Goal: Information Seeking & Learning: Learn about a topic

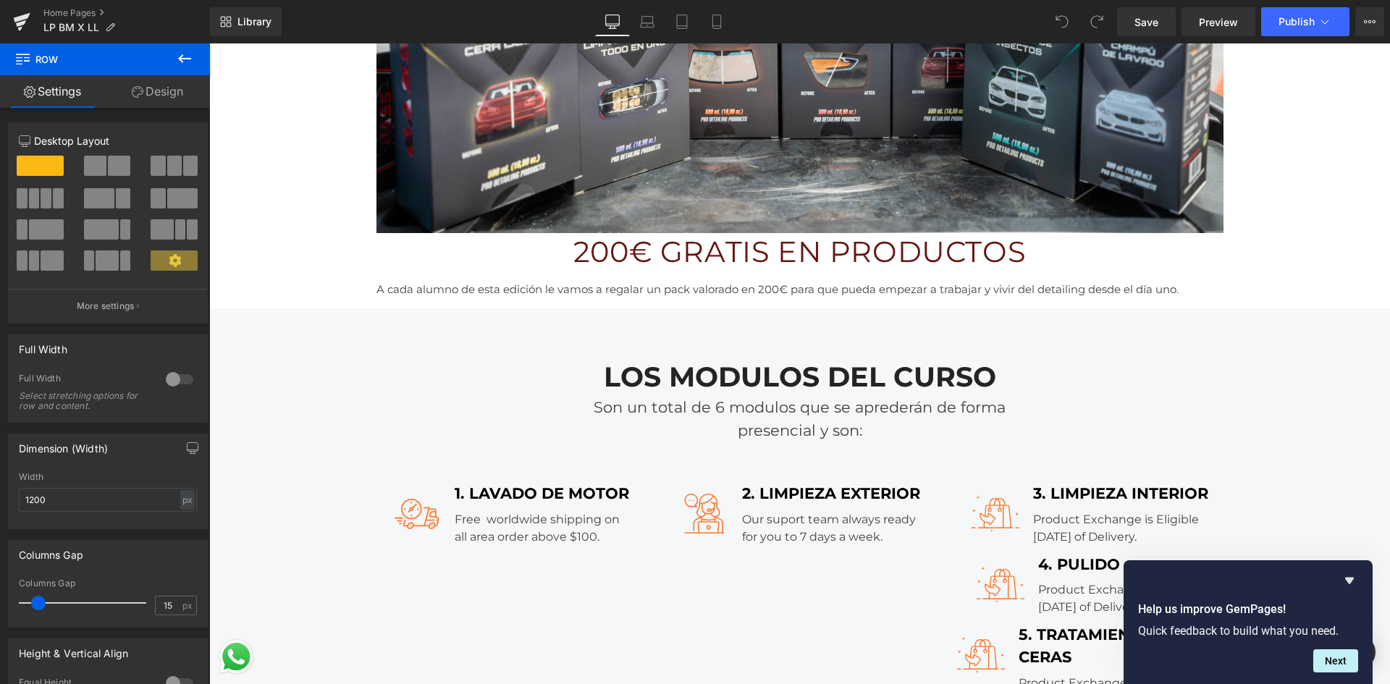
scroll to position [2163, 0]
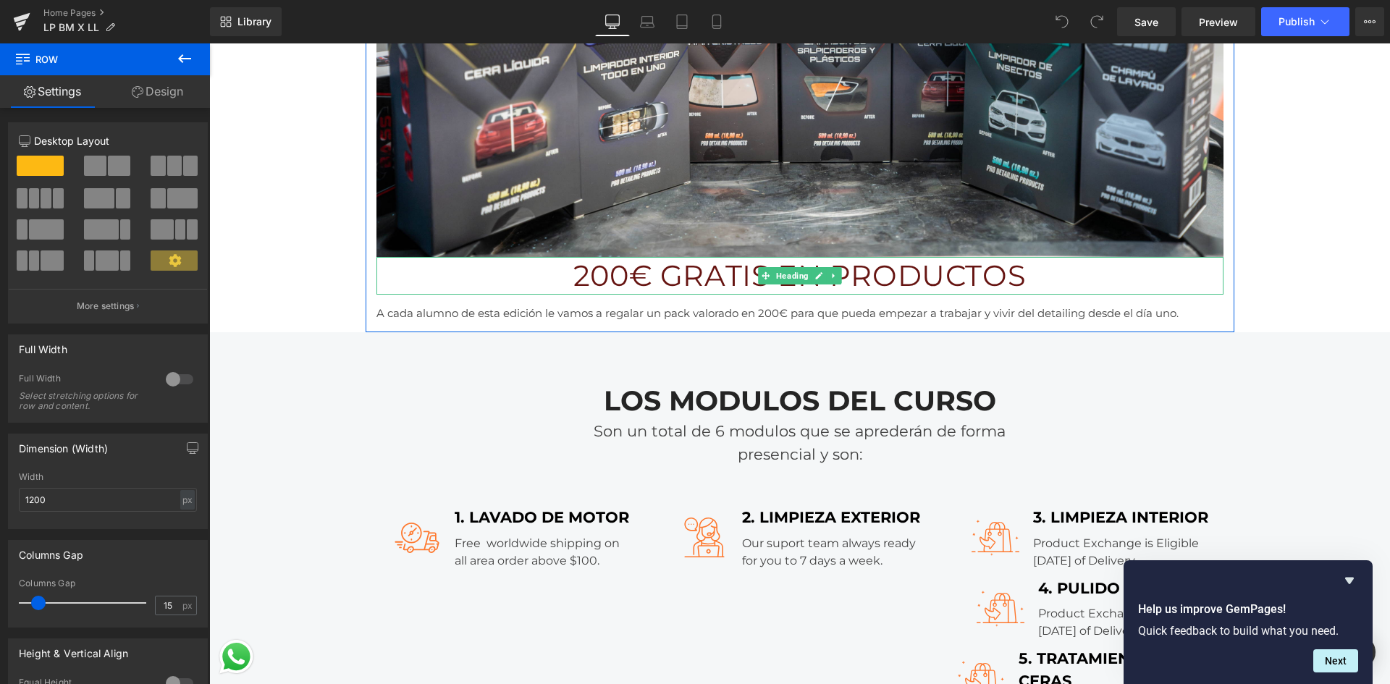
click at [559, 277] on h1 "200€ GRATIS EN PRODUCTOS" at bounding box center [800, 276] width 847 height 38
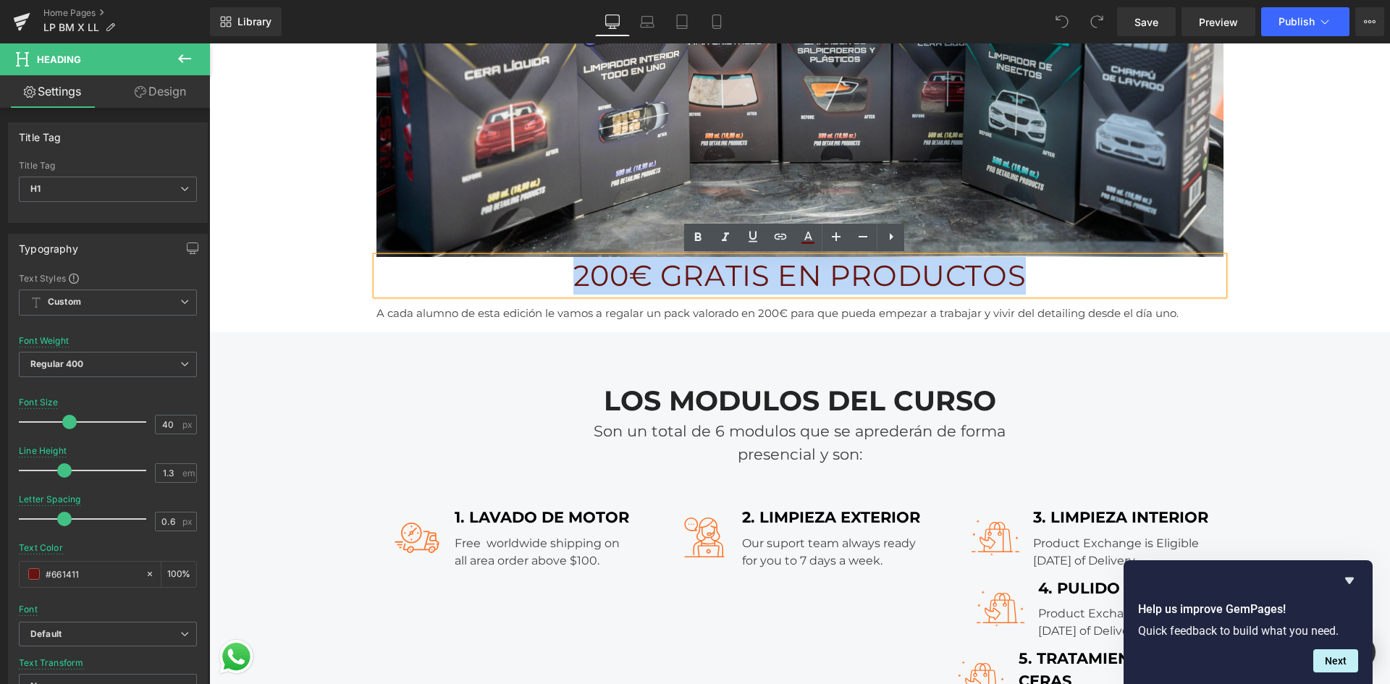
drag, startPoint x: 559, startPoint y: 277, endPoint x: 1050, endPoint y: 256, distance: 491.4
click at [1050, 257] on div "200€ GRATIS EN PRODUCTOS" at bounding box center [800, 276] width 847 height 38
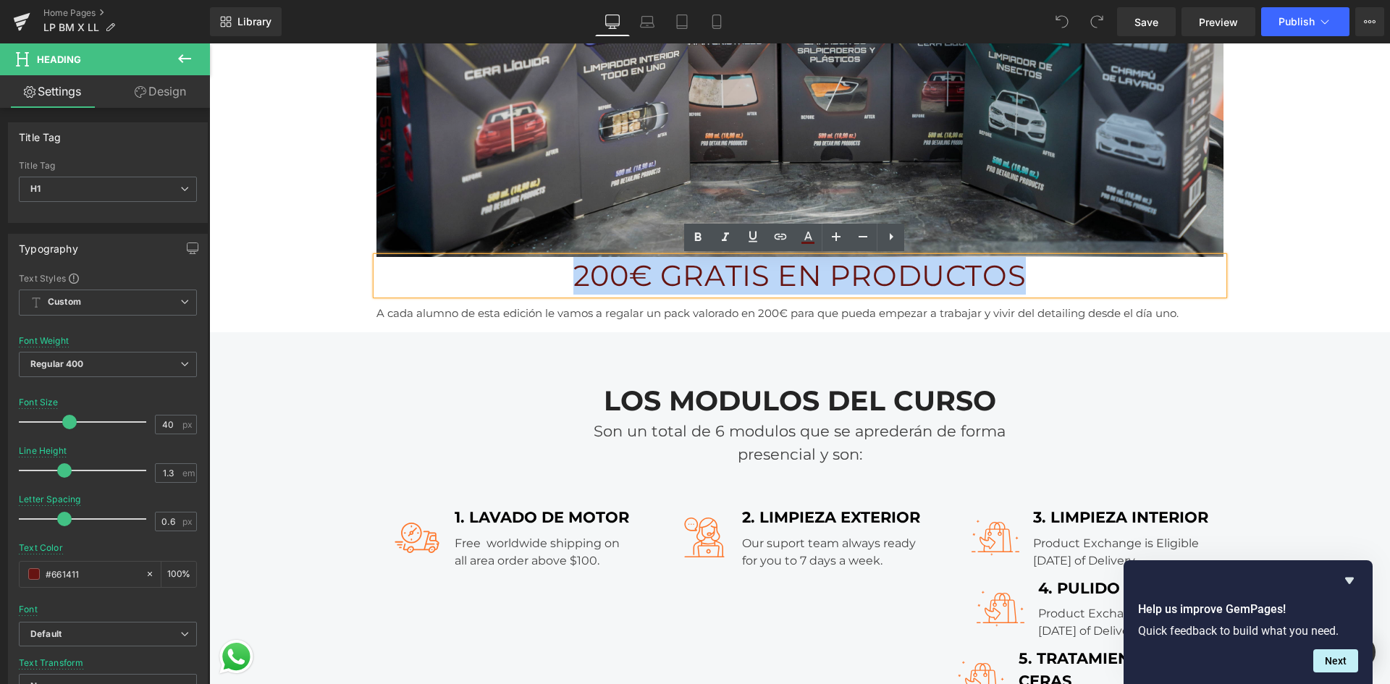
copy h1 "200€ GRATIS EN PRODUCTOS"
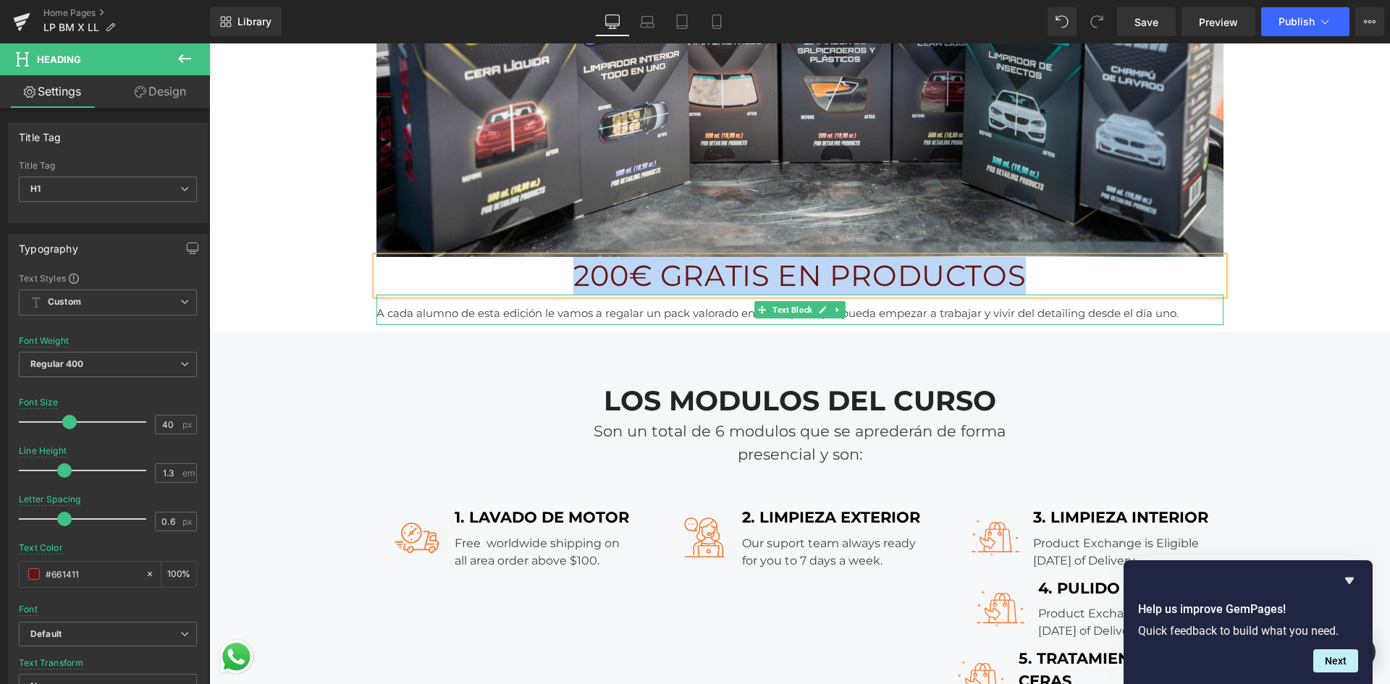
click at [411, 318] on span "A cada alumno de esta edición le vamos a regalar un pack valorado en 200€ para …" at bounding box center [778, 313] width 802 height 14
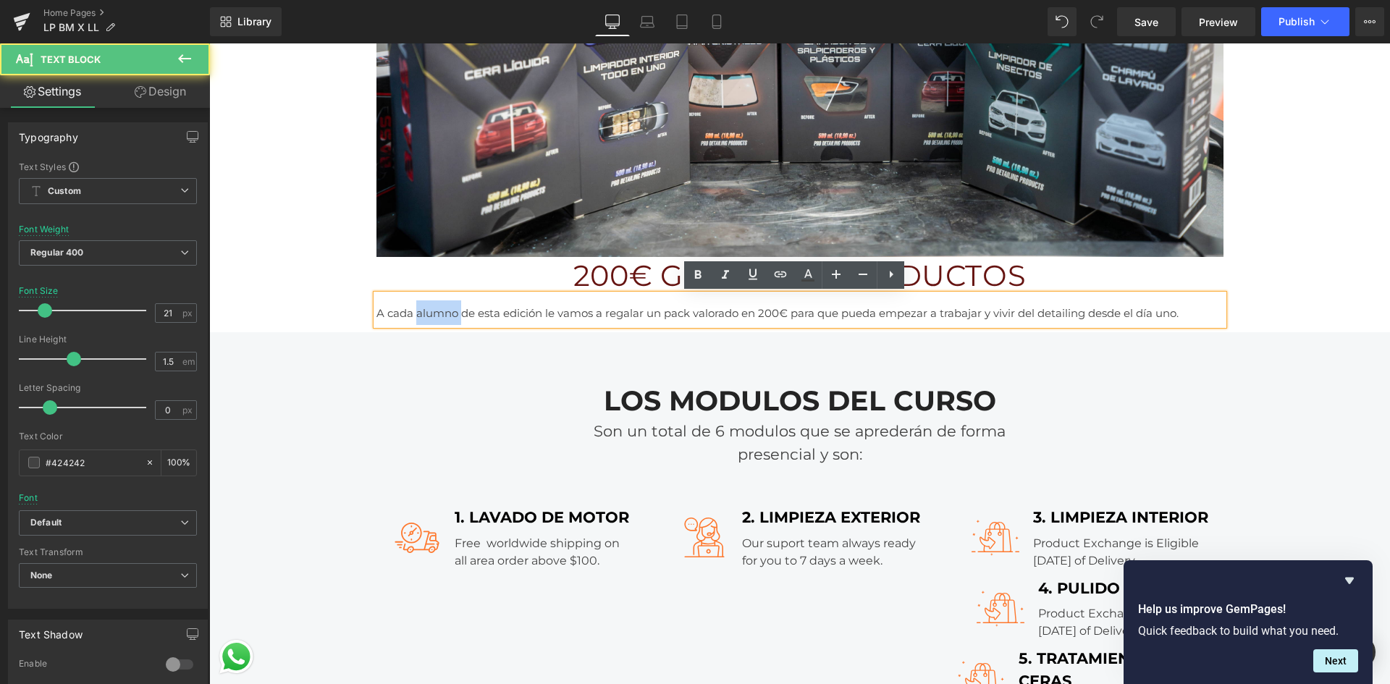
click at [411, 318] on span "A cada alumno de esta edición le vamos a regalar un pack valorado en 200€ para …" at bounding box center [778, 313] width 802 height 14
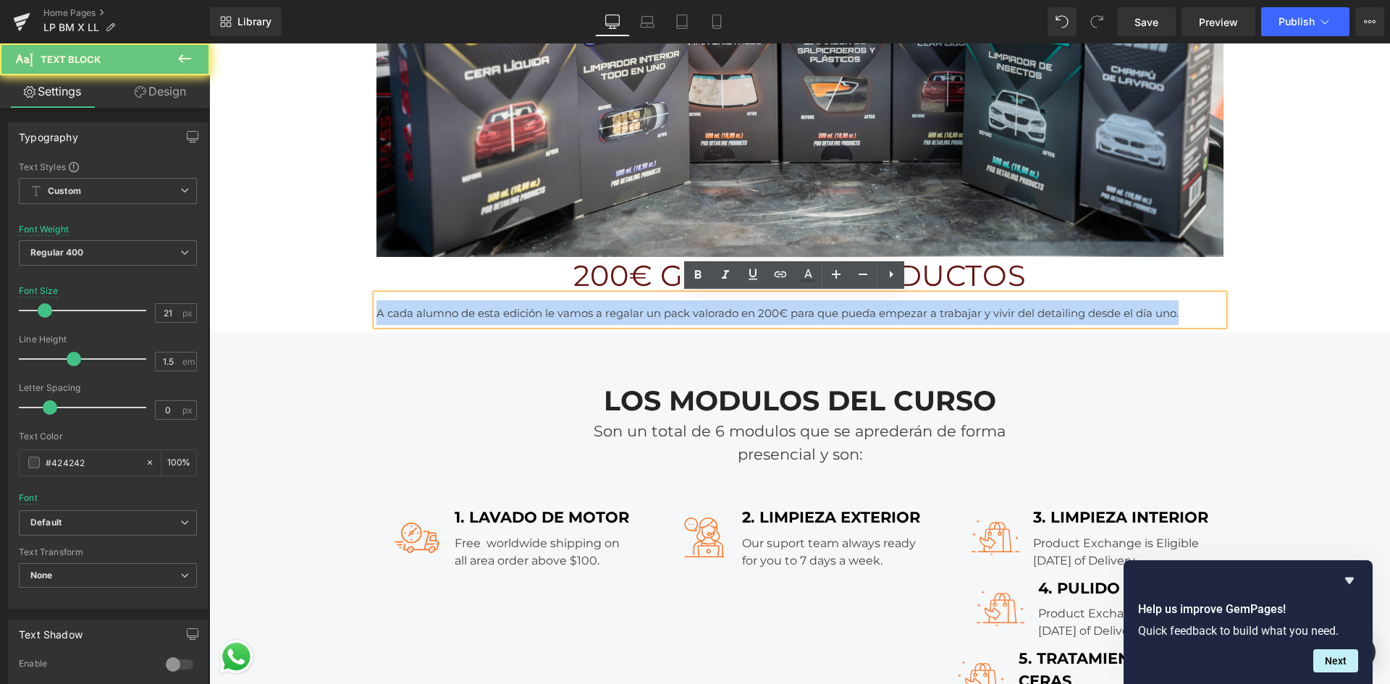
click at [411, 318] on span "A cada alumno de esta edición le vamos a regalar un pack valorado en 200€ para …" at bounding box center [778, 313] width 802 height 14
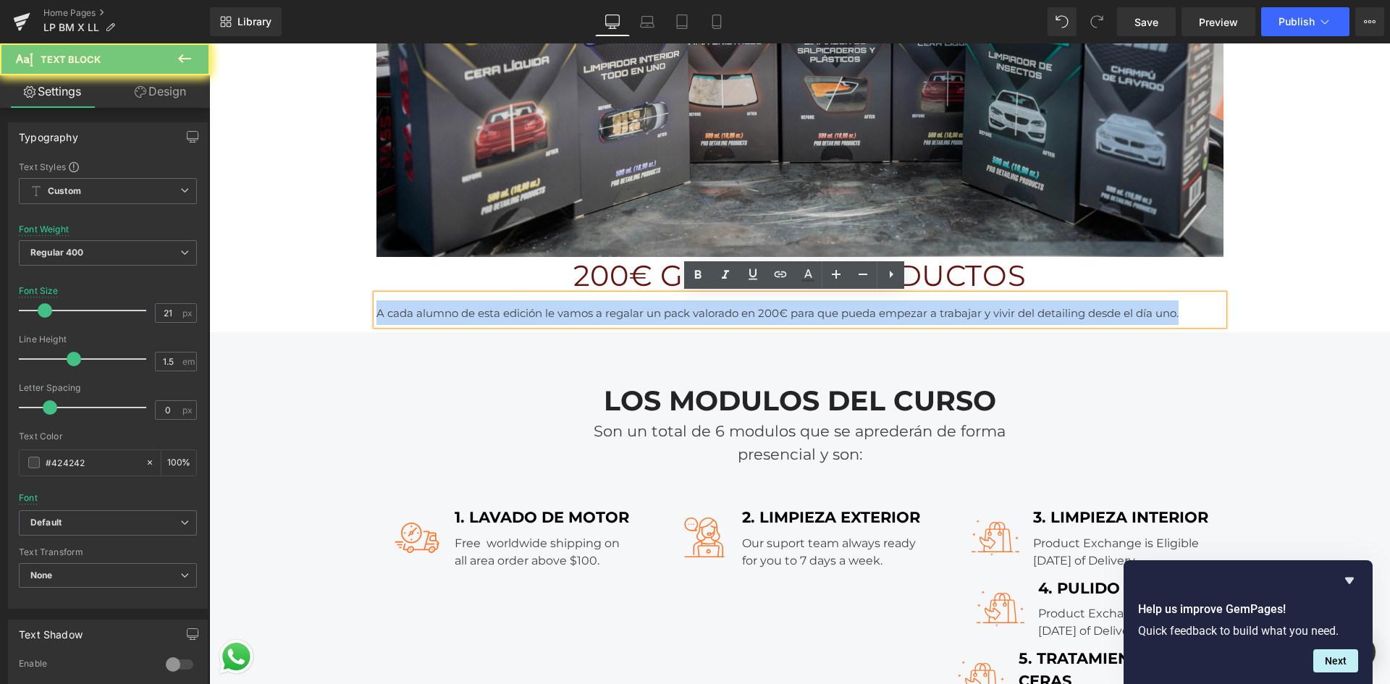
copy span "A cada alumno de esta edición le vamos a regalar un pack valorado en 200€ para …"
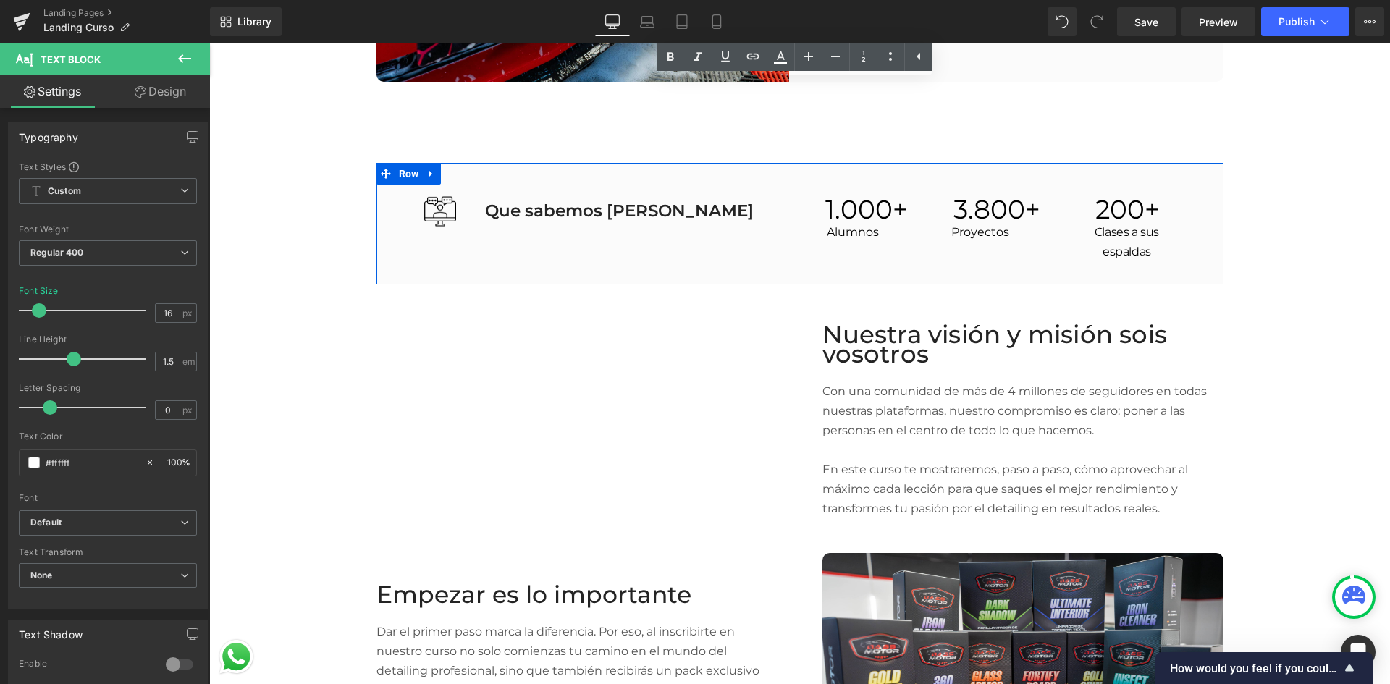
scroll to position [3766, 0]
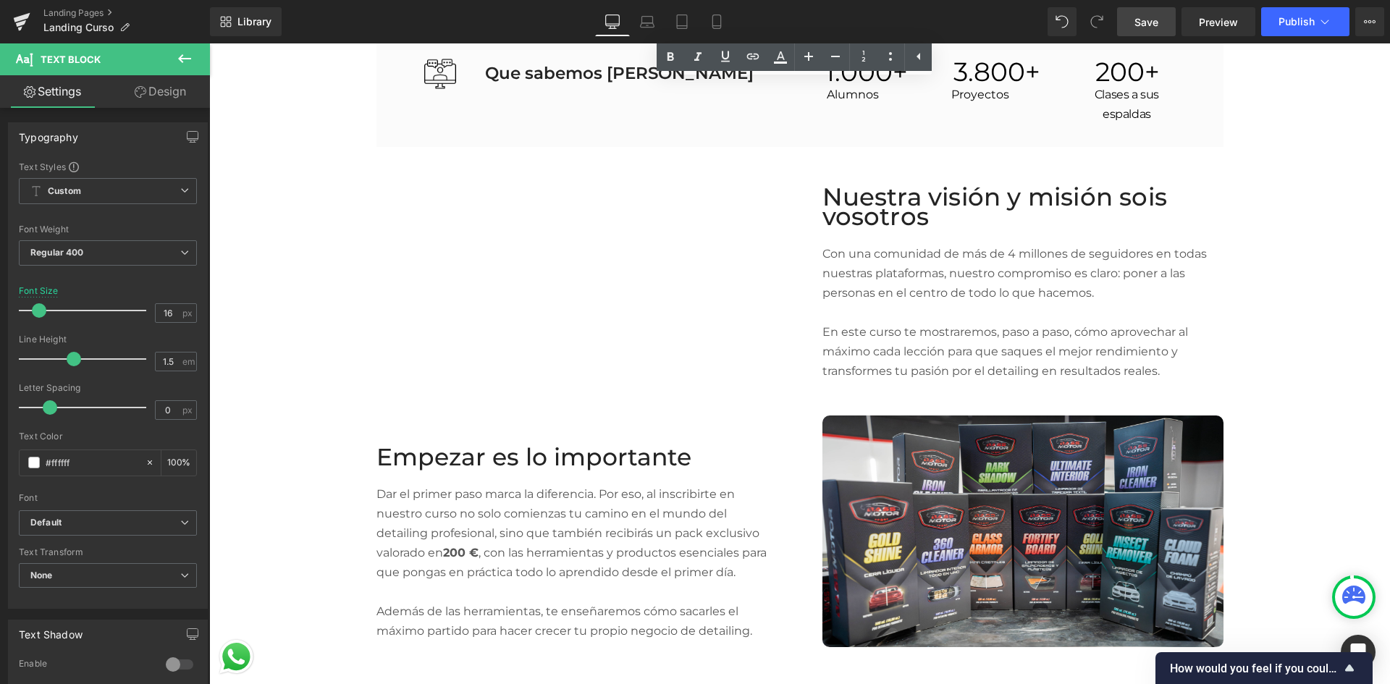
click at [1157, 9] on link "Save" at bounding box center [1146, 21] width 59 height 29
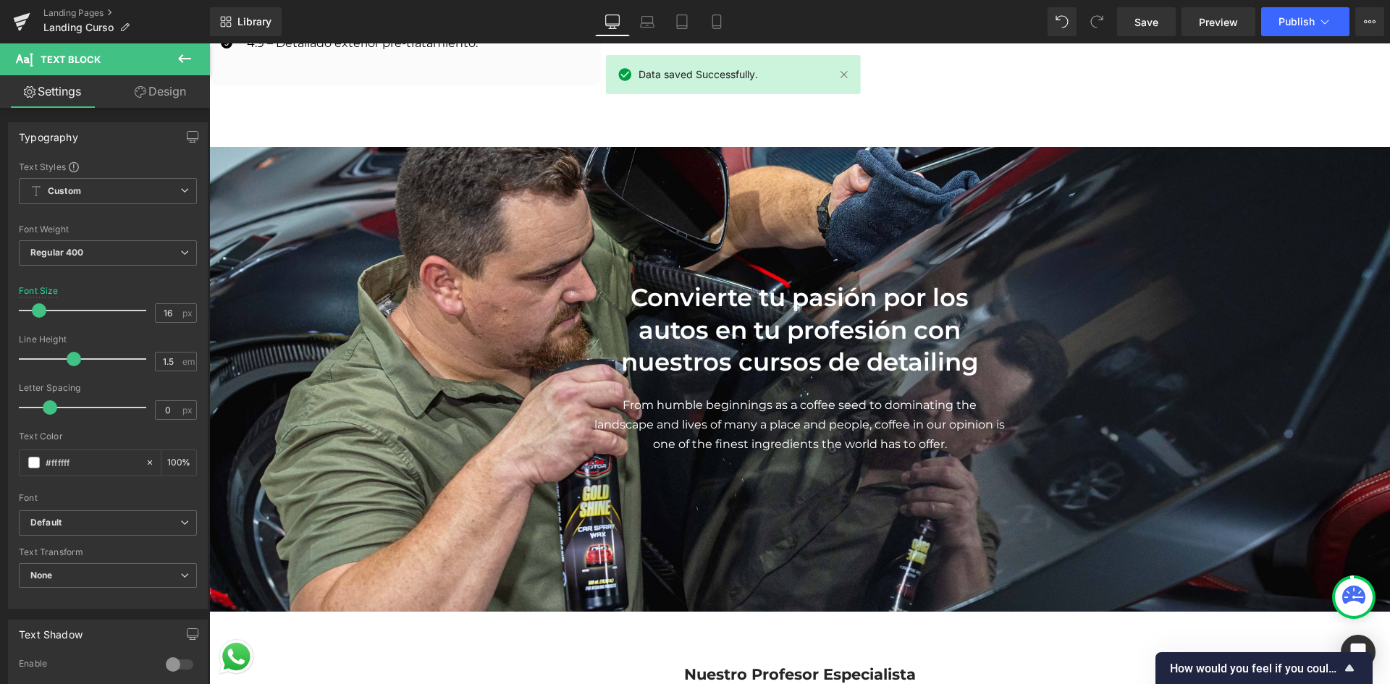
scroll to position [2390, 0]
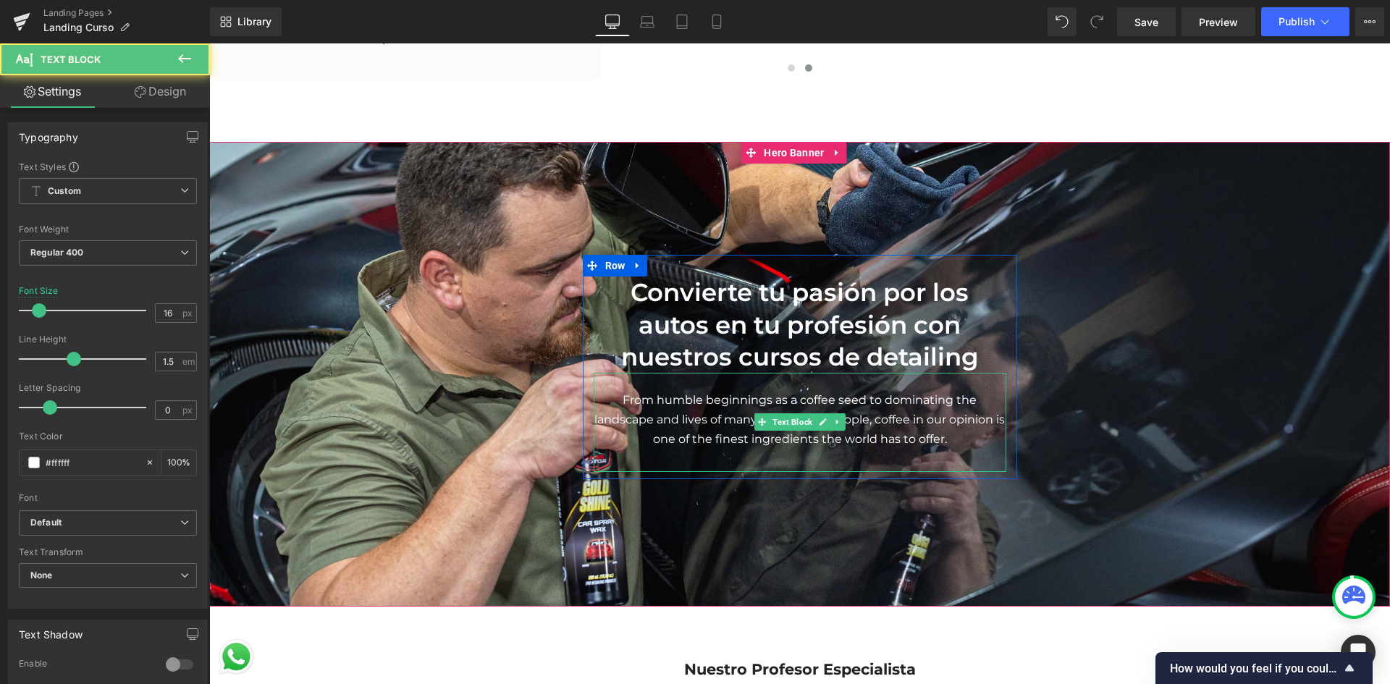
click at [946, 414] on p "From humble beginnings as a coffee seed to dominating the landscape and lives o…" at bounding box center [800, 419] width 413 height 59
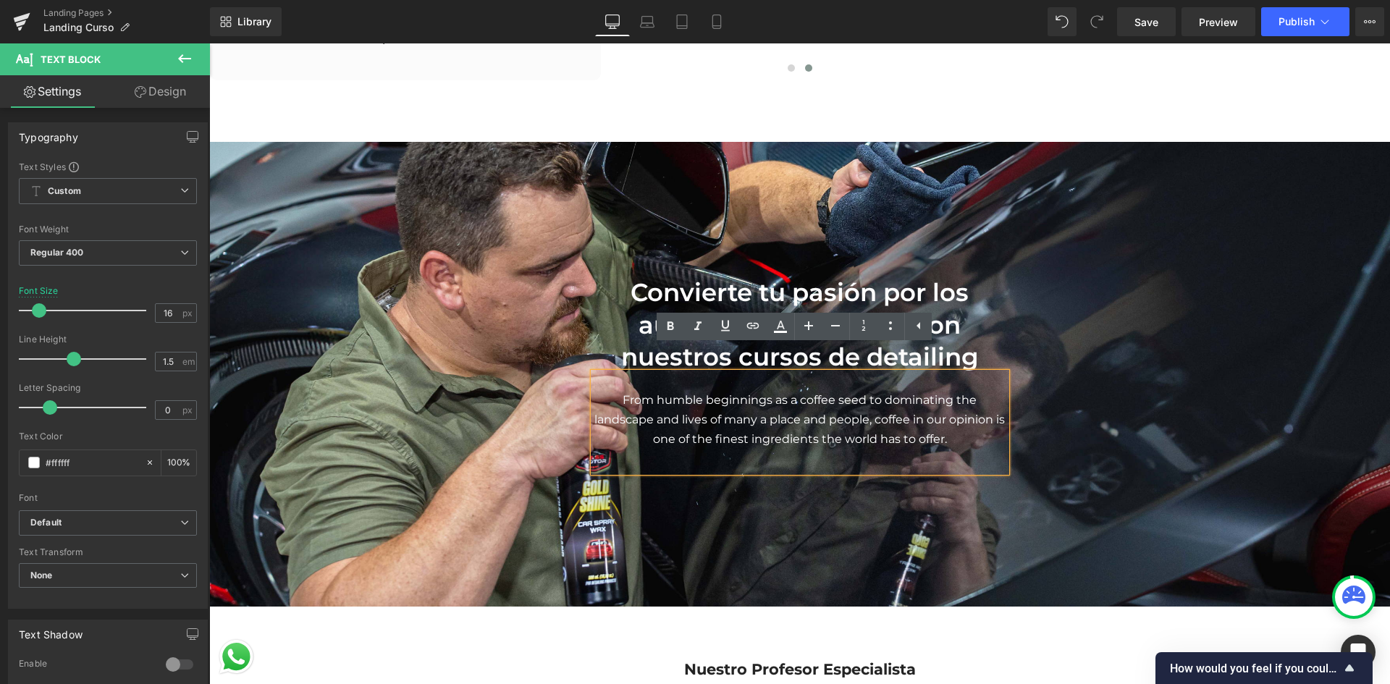
click at [1220, 267] on span "Convierte tu pasión por los autos en tu profesión con nuestros cursos de detail…" at bounding box center [799, 367] width 1181 height 224
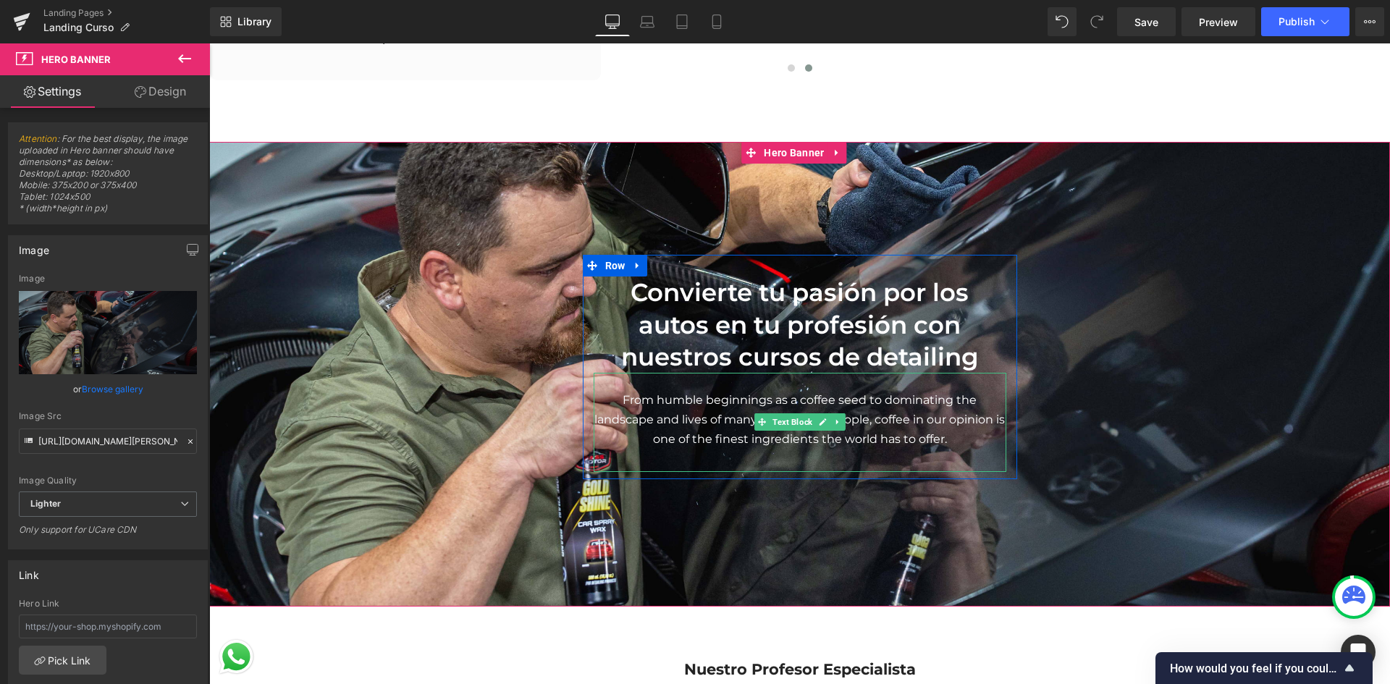
click at [860, 392] on p "From humble beginnings as a coffee seed to dominating the landscape and lives o…" at bounding box center [800, 419] width 413 height 59
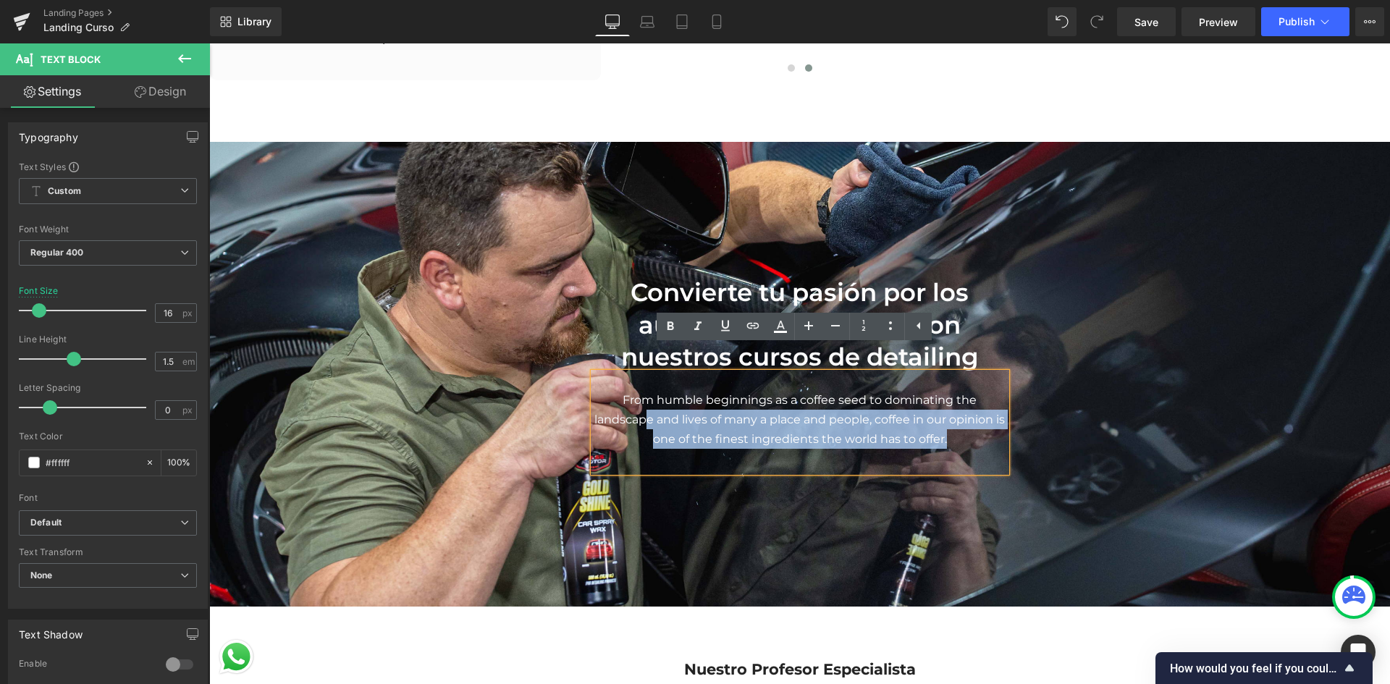
drag, startPoint x: 956, startPoint y: 416, endPoint x: 648, endPoint y: 403, distance: 308.1
click at [648, 403] on p "From humble beginnings as a coffee seed to dominating the landscape and lives o…" at bounding box center [800, 419] width 413 height 59
click at [722, 418] on p "From humble beginnings as a coffee seed to dominating the landscape and lives o…" at bounding box center [800, 419] width 413 height 59
click at [902, 416] on p "From humble beginnings as a coffee seed to dominating the landscape and lives o…" at bounding box center [800, 419] width 413 height 59
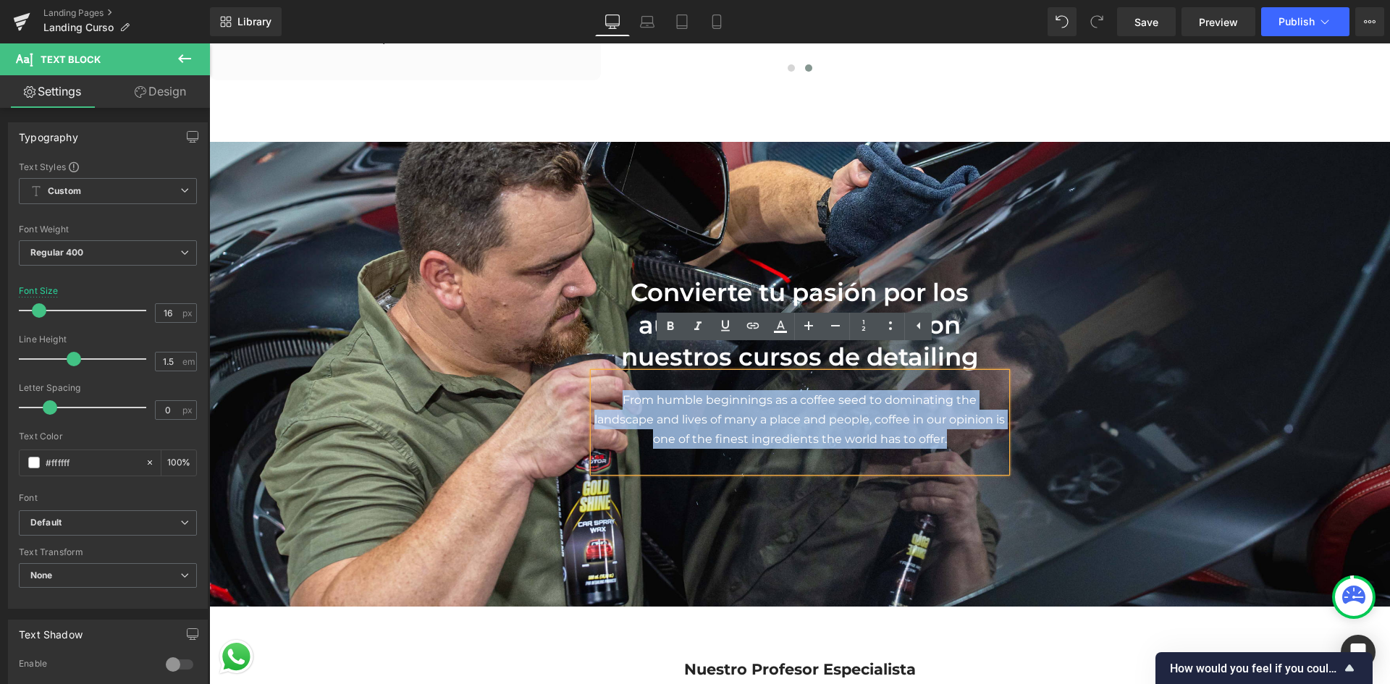
drag, startPoint x: 879, startPoint y: 413, endPoint x: 562, endPoint y: 347, distance: 324.1
click at [562, 347] on span "Convierte tu pasión por los autos en tu profesión con nuestros cursos de detail…" at bounding box center [799, 367] width 1181 height 224
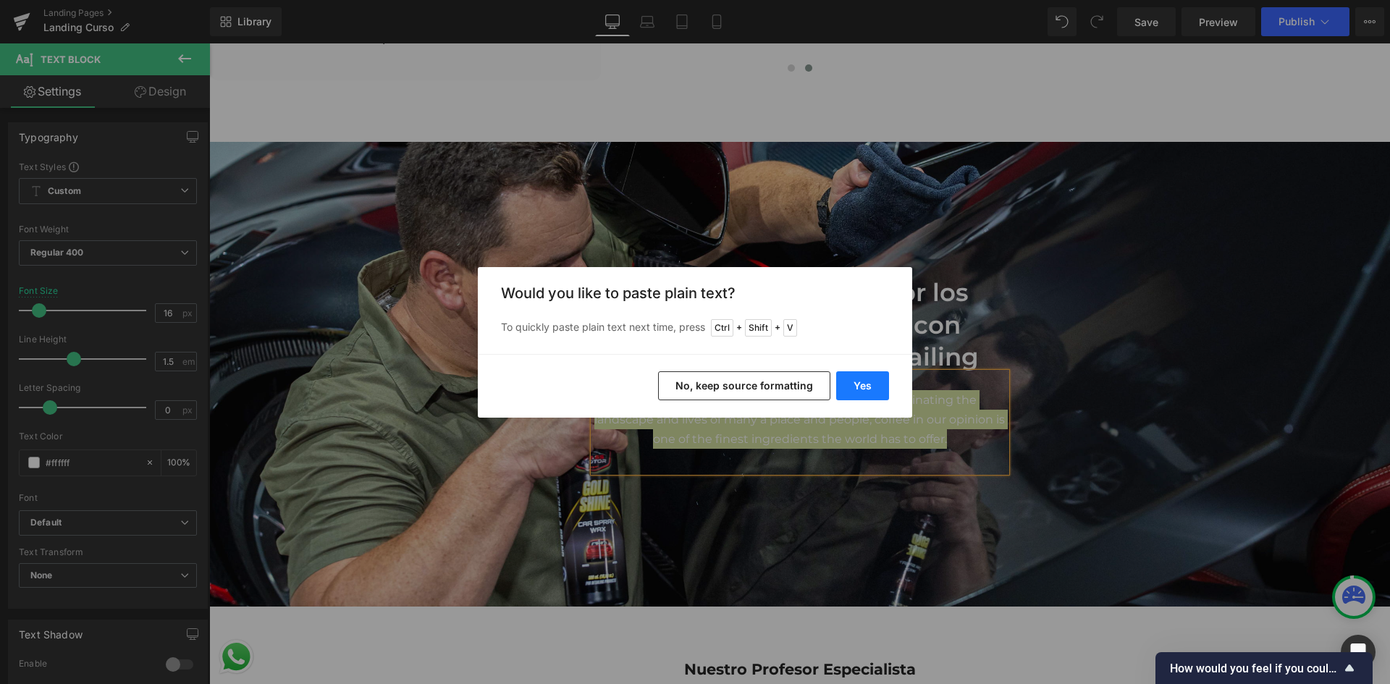
click at [852, 389] on button "Yes" at bounding box center [862, 385] width 53 height 29
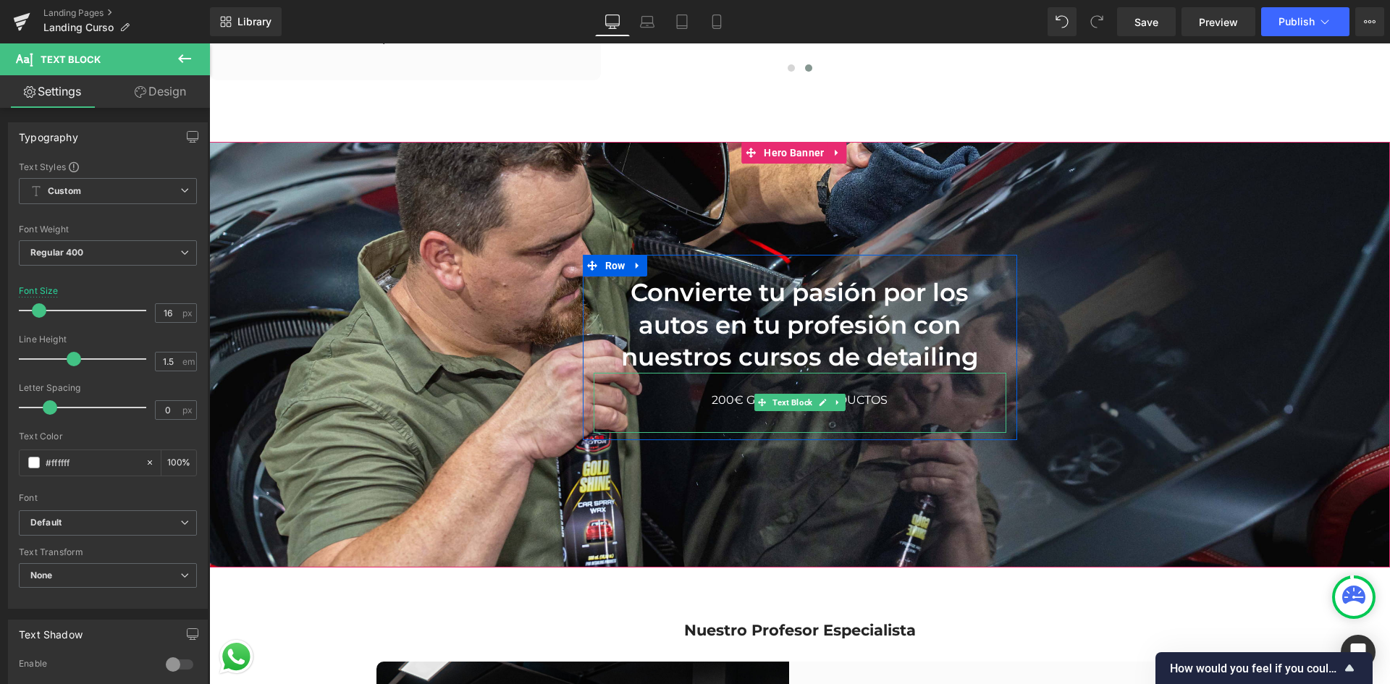
click at [910, 390] on p "200€ GRATIS EN PRODUCTOS" at bounding box center [800, 400] width 413 height 20
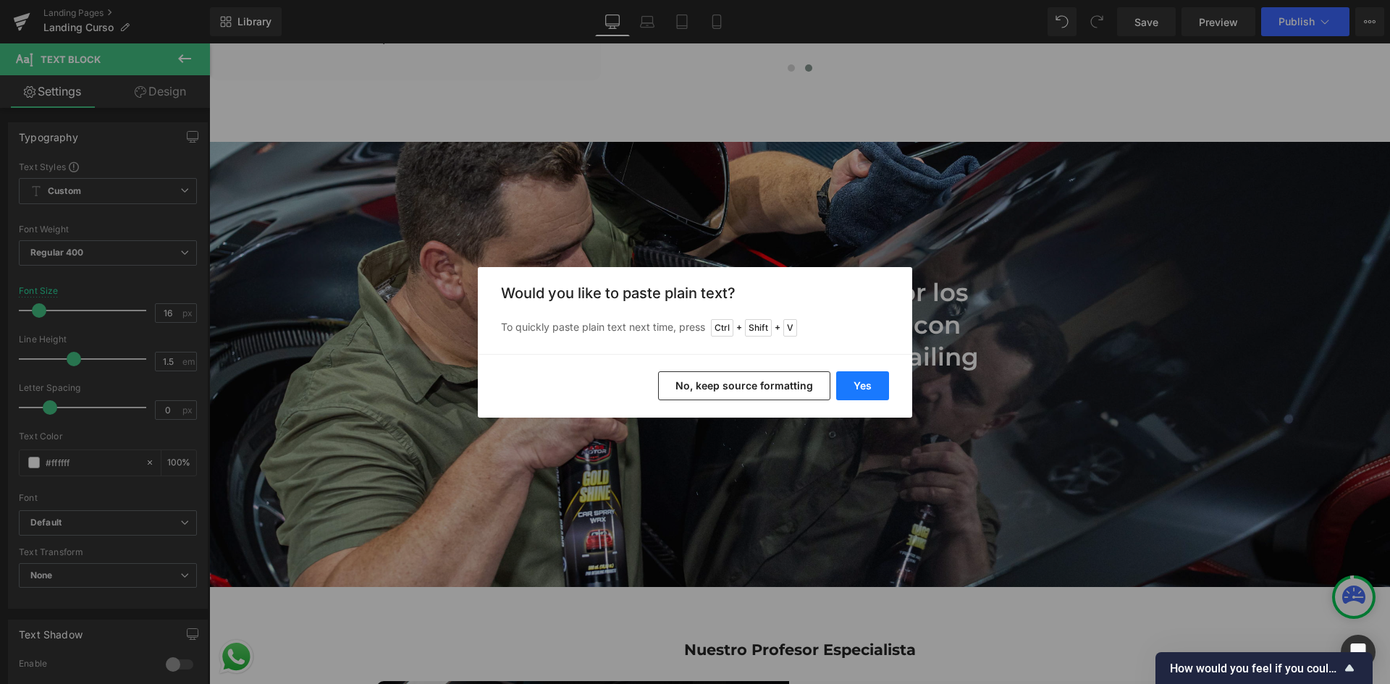
drag, startPoint x: 857, startPoint y: 382, endPoint x: 647, endPoint y: 342, distance: 213.2
click at [857, 382] on button "Yes" at bounding box center [862, 385] width 53 height 29
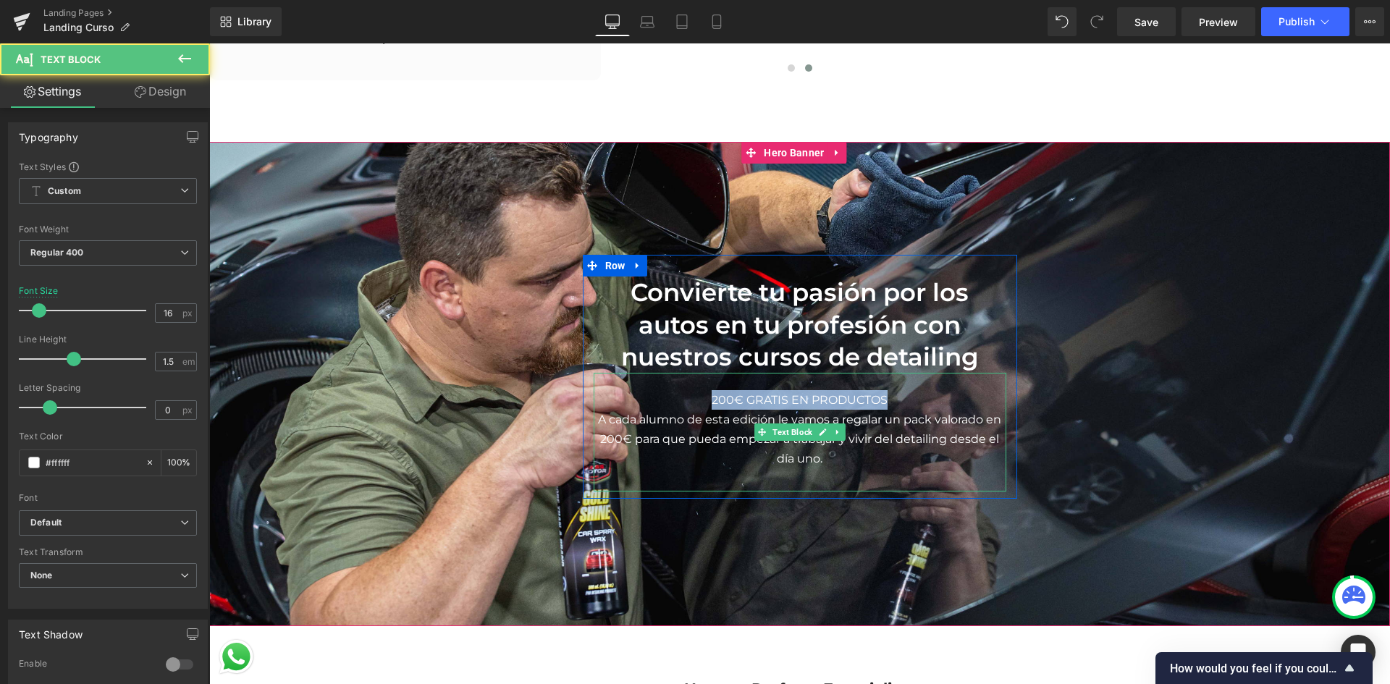
drag, startPoint x: 889, startPoint y: 373, endPoint x: 698, endPoint y: 368, distance: 190.5
click at [698, 390] on p "200€ GRATIS EN PRODUCTOS" at bounding box center [800, 400] width 413 height 20
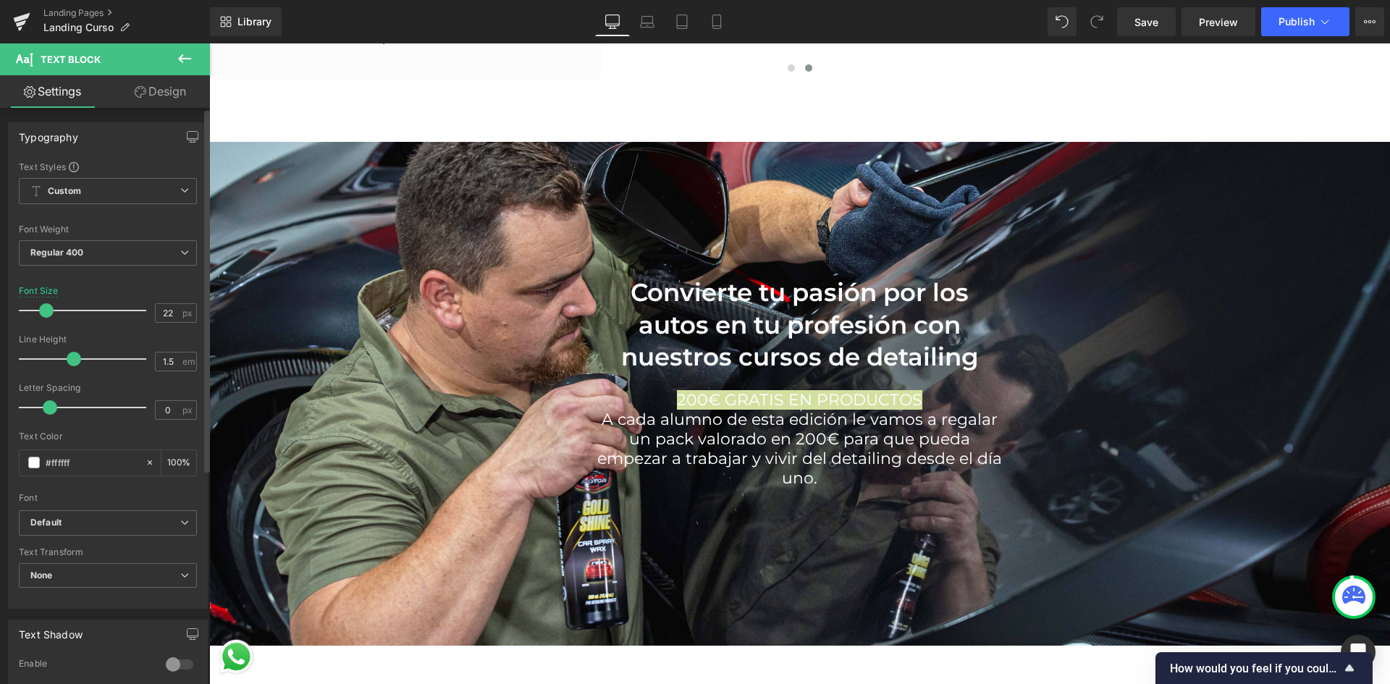
drag, startPoint x: 41, startPoint y: 311, endPoint x: 49, endPoint y: 311, distance: 7.3
click at [49, 311] on span at bounding box center [46, 310] width 14 height 14
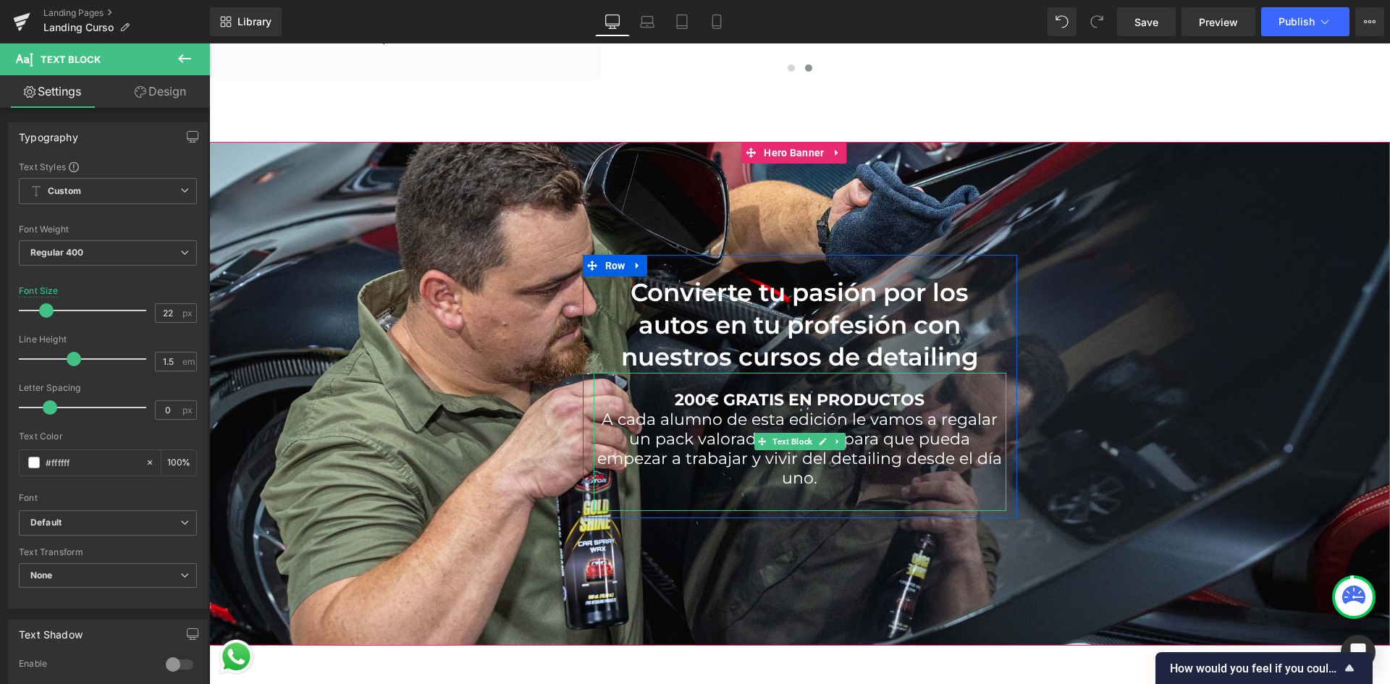
click at [920, 412] on p "A cada alumno de esta edición le vamos a regalar un pack valorado en 200€ para …" at bounding box center [800, 449] width 413 height 78
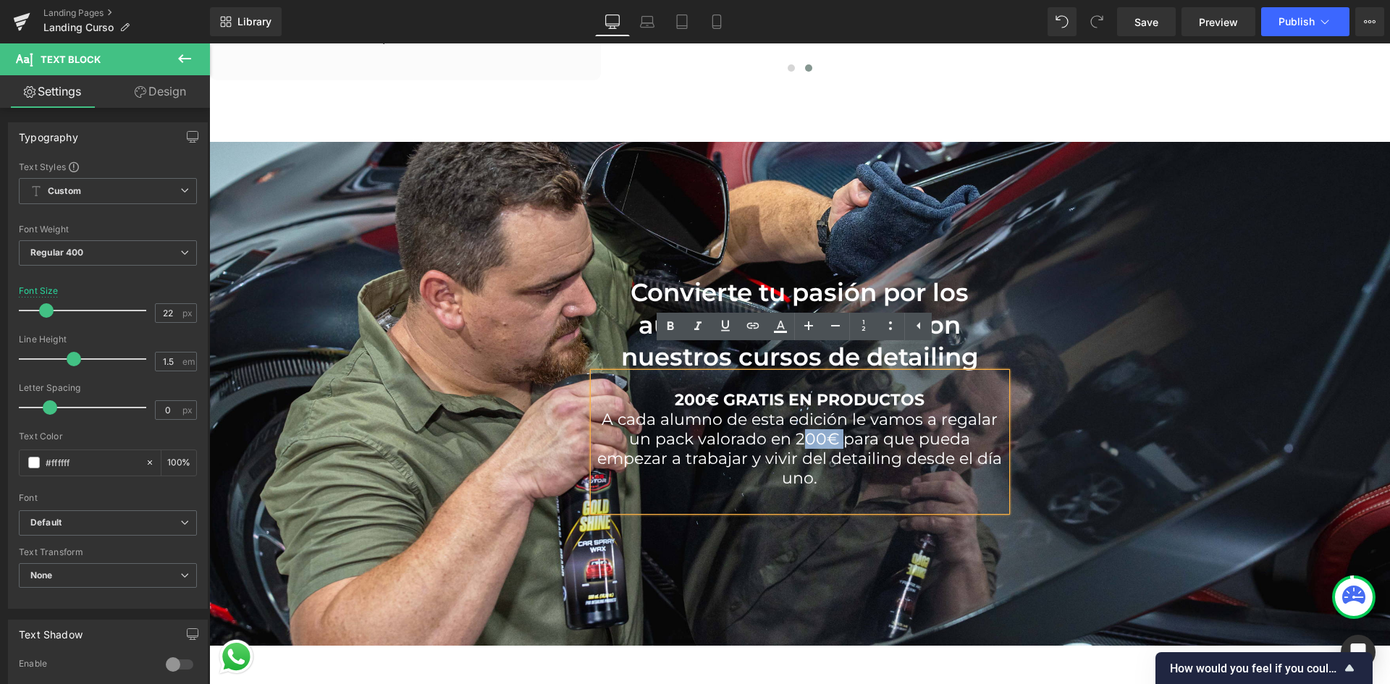
drag, startPoint x: 837, startPoint y: 409, endPoint x: 795, endPoint y: 420, distance: 43.4
click at [795, 420] on p "A cada alumno de esta edición le vamos a regalar un pack valorado en 200€ para …" at bounding box center [800, 449] width 413 height 78
click at [793, 416] on p "A cada alumno de esta edición le vamos a regalar un pack valorado en 200€ para …" at bounding box center [800, 449] width 413 height 78
drag, startPoint x: 793, startPoint y: 416, endPoint x: 825, endPoint y: 415, distance: 31.9
click at [825, 415] on p "A cada alumno de esta edición le vamos a regalar un pack valorado en 200€ para …" at bounding box center [800, 449] width 413 height 78
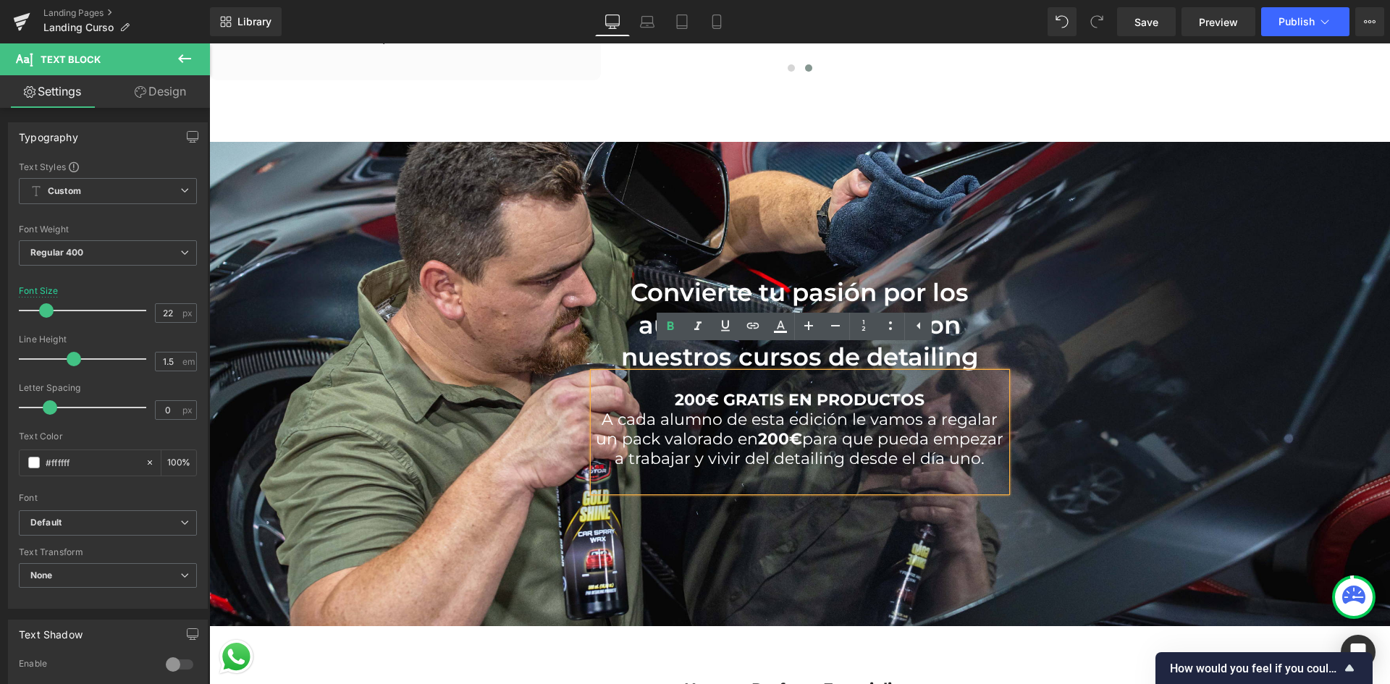
click at [815, 441] on p "A cada alumno de esta edición le vamos a regalar un pack valorado en 200€ para …" at bounding box center [800, 439] width 413 height 59
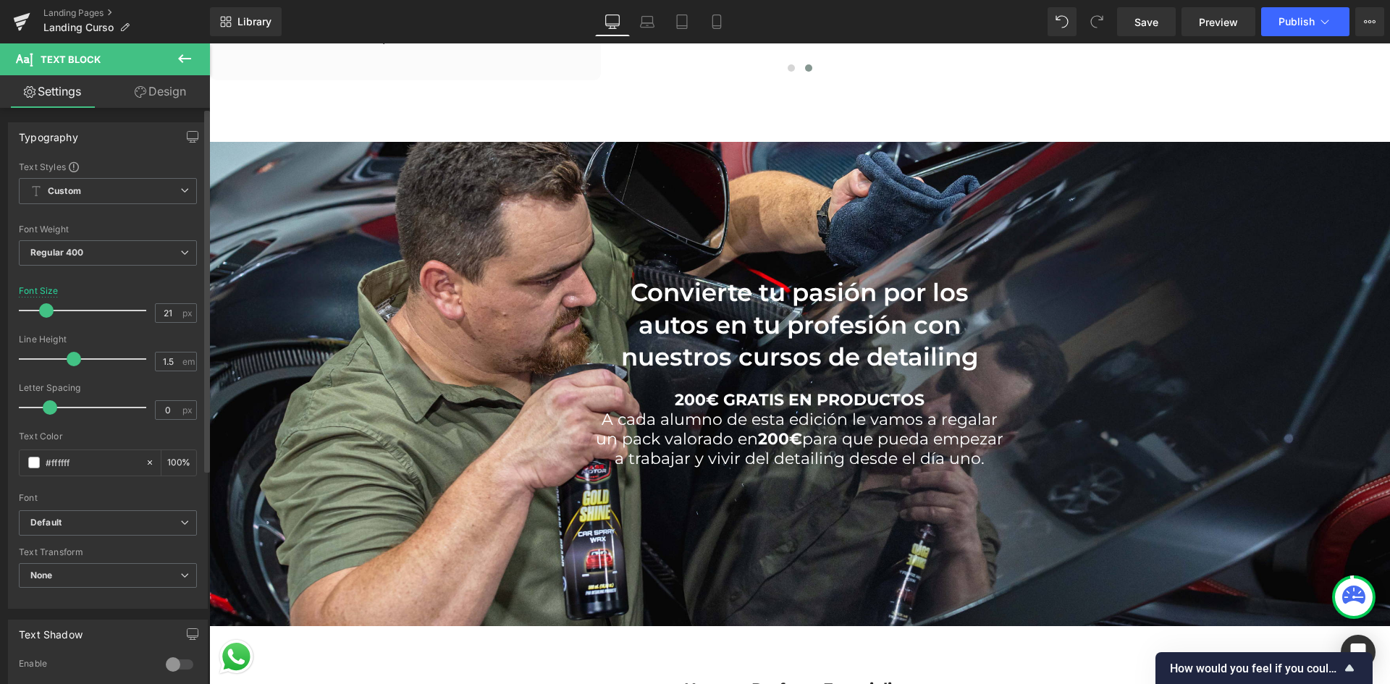
type input "20"
click at [44, 307] on span at bounding box center [44, 310] width 14 height 14
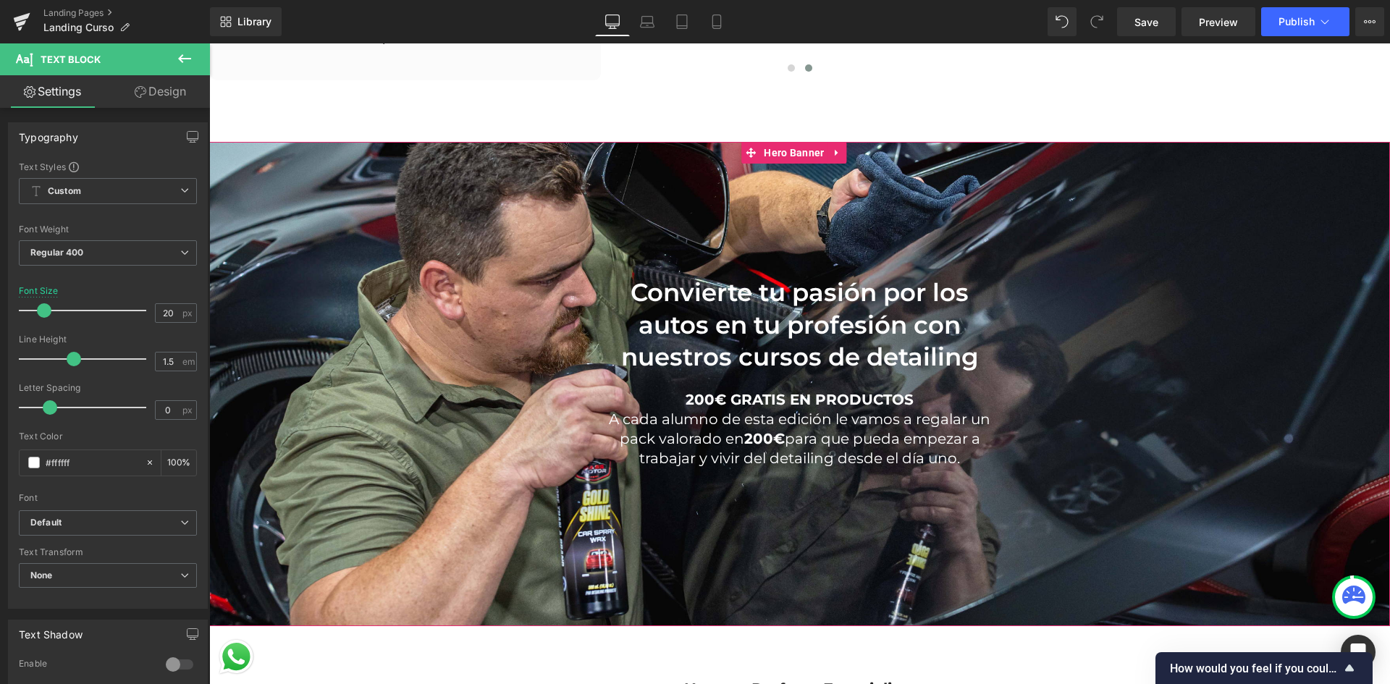
click at [1198, 293] on span "Convierte tu pasión por los autos en tu profesión con nuestros cursos de detail…" at bounding box center [799, 377] width 1181 height 244
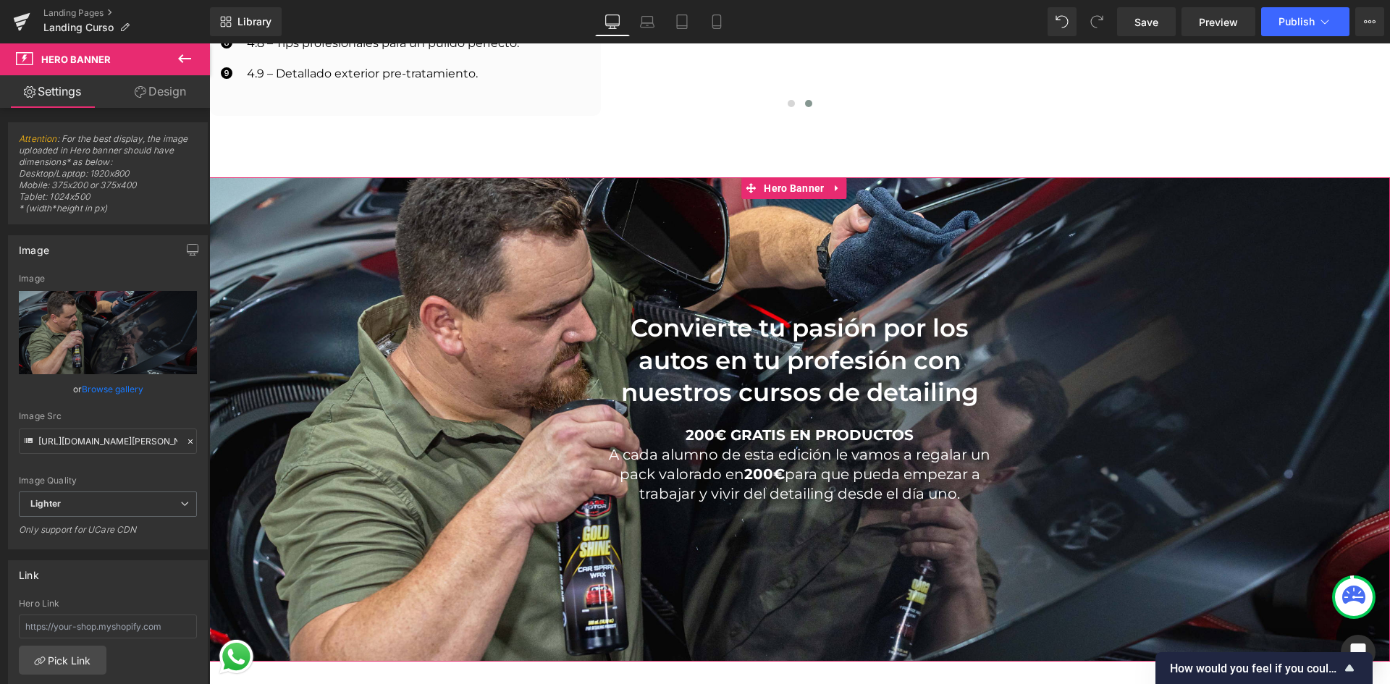
scroll to position [2172, 0]
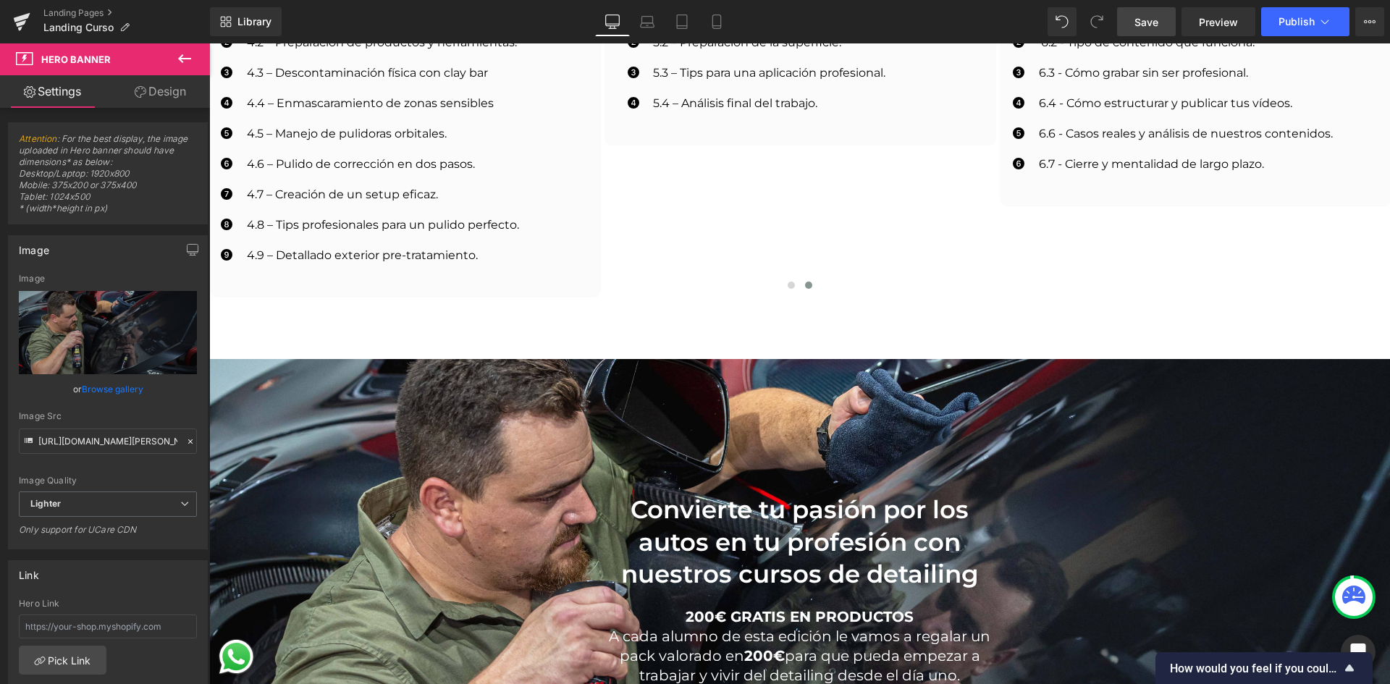
click at [1142, 31] on link "Save" at bounding box center [1146, 21] width 59 height 29
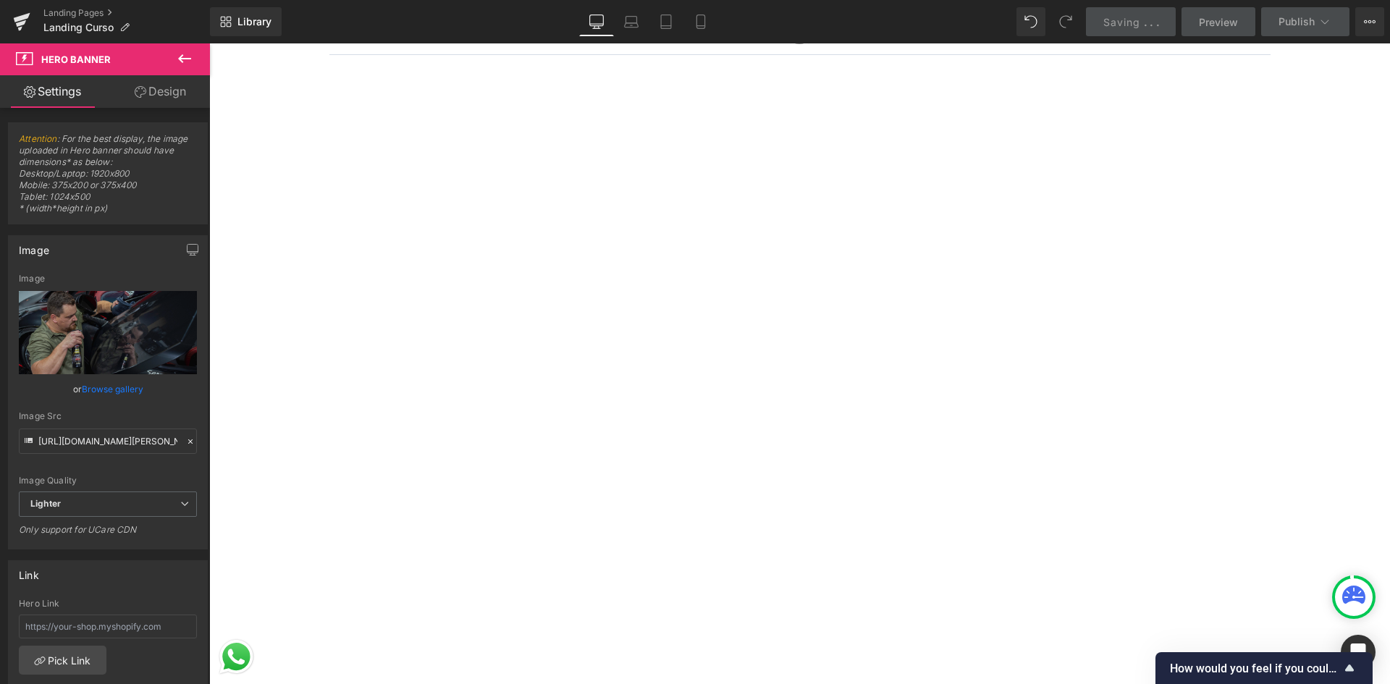
scroll to position [0, 0]
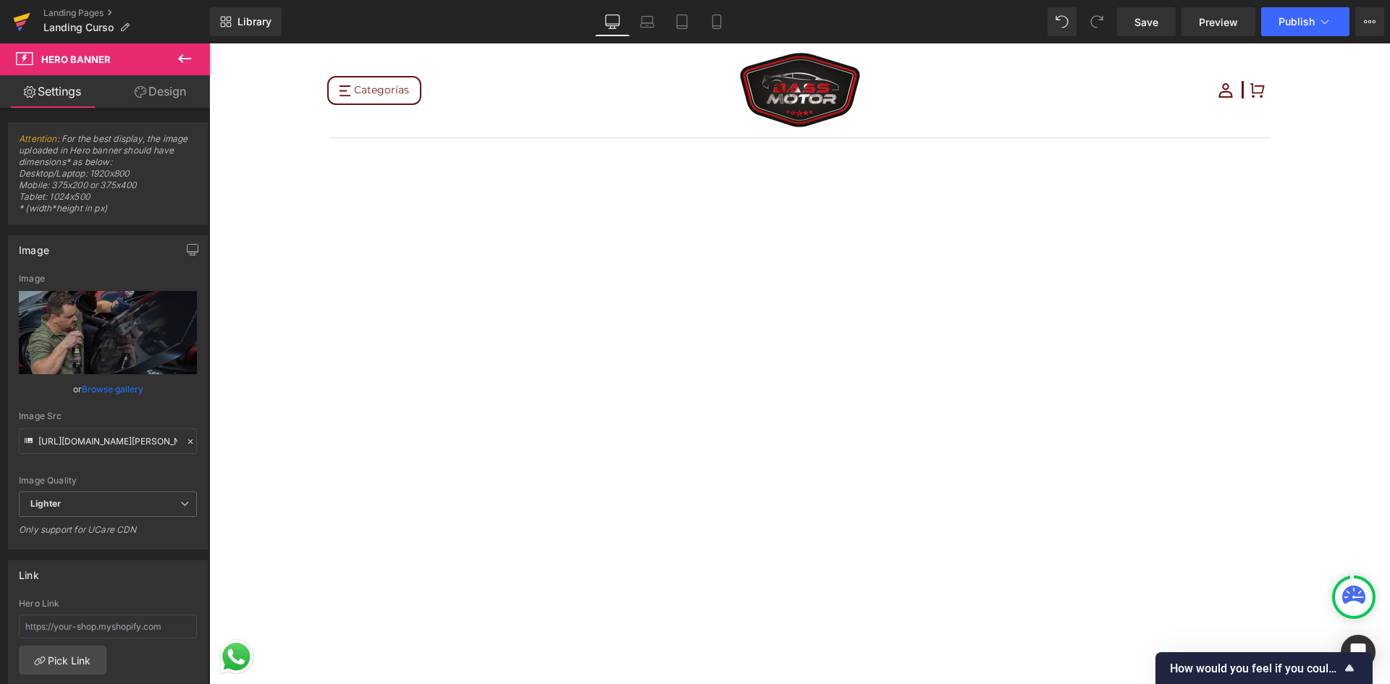
click at [11, 25] on link at bounding box center [21, 21] width 43 height 43
